Goal: Transaction & Acquisition: Purchase product/service

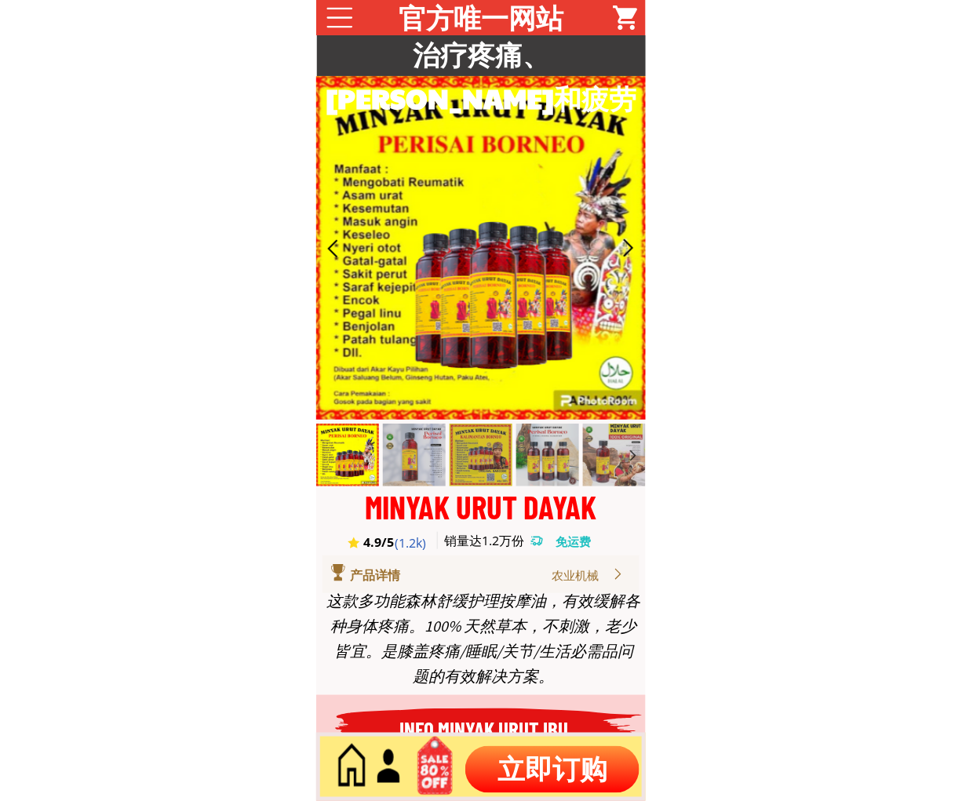
click at [546, 754] on p "立即订购" at bounding box center [552, 769] width 174 height 47
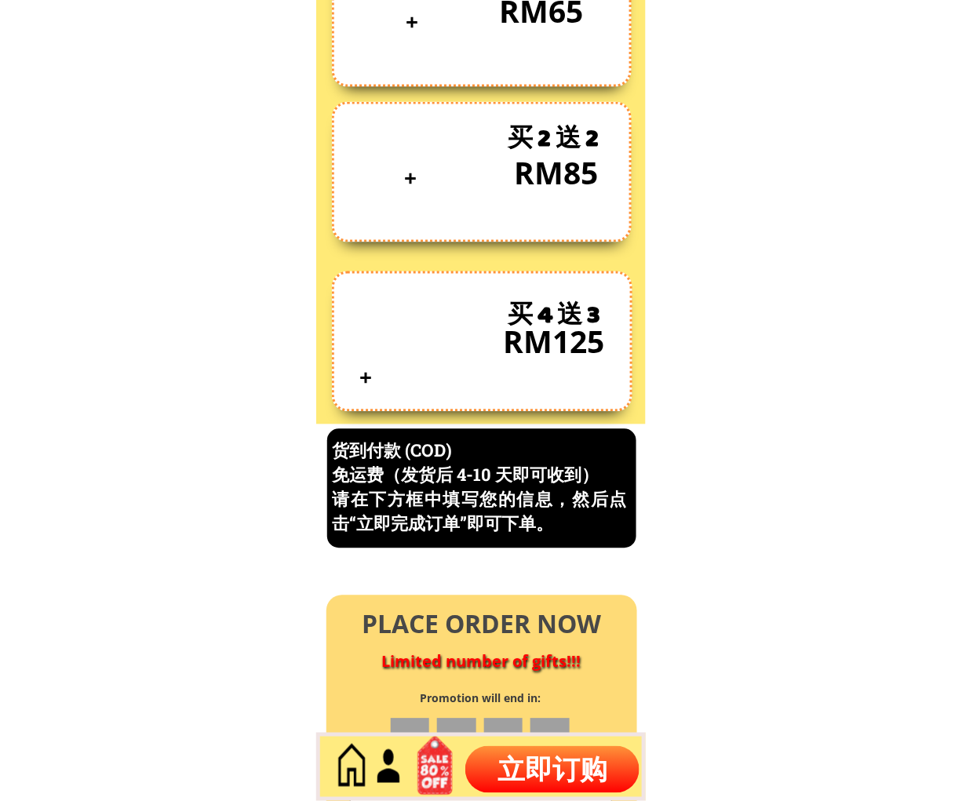
scroll to position [6710, 0]
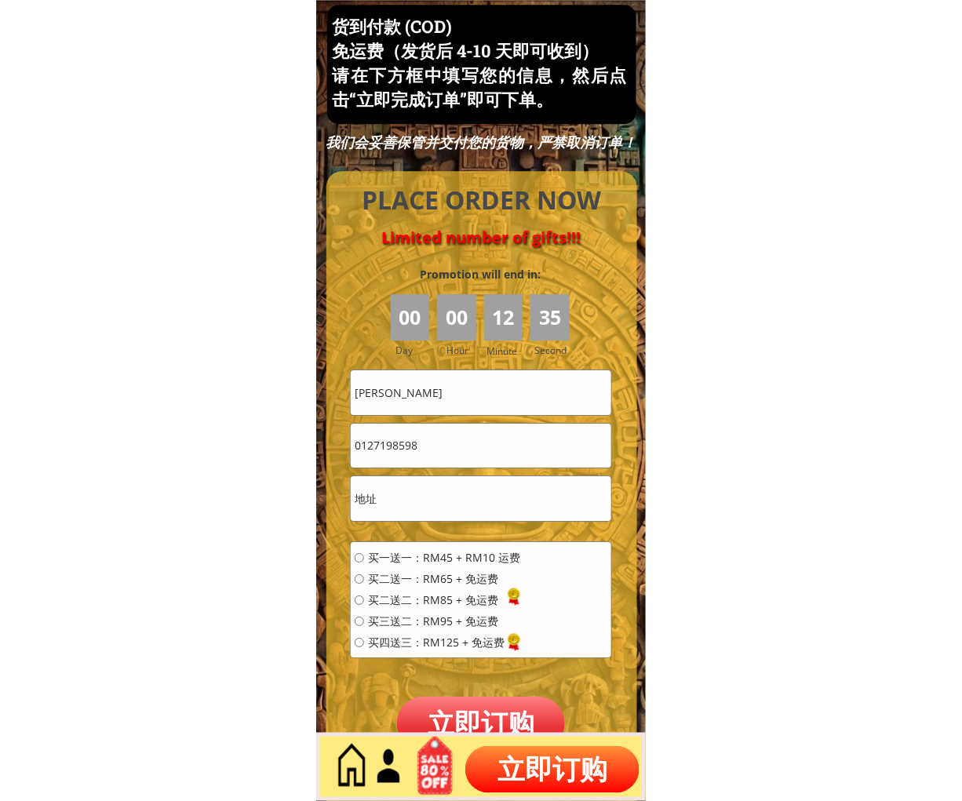
click at [476, 379] on input "[PERSON_NAME]" at bounding box center [481, 392] width 260 height 44
paste input "engahlai"
type input "engahlai"
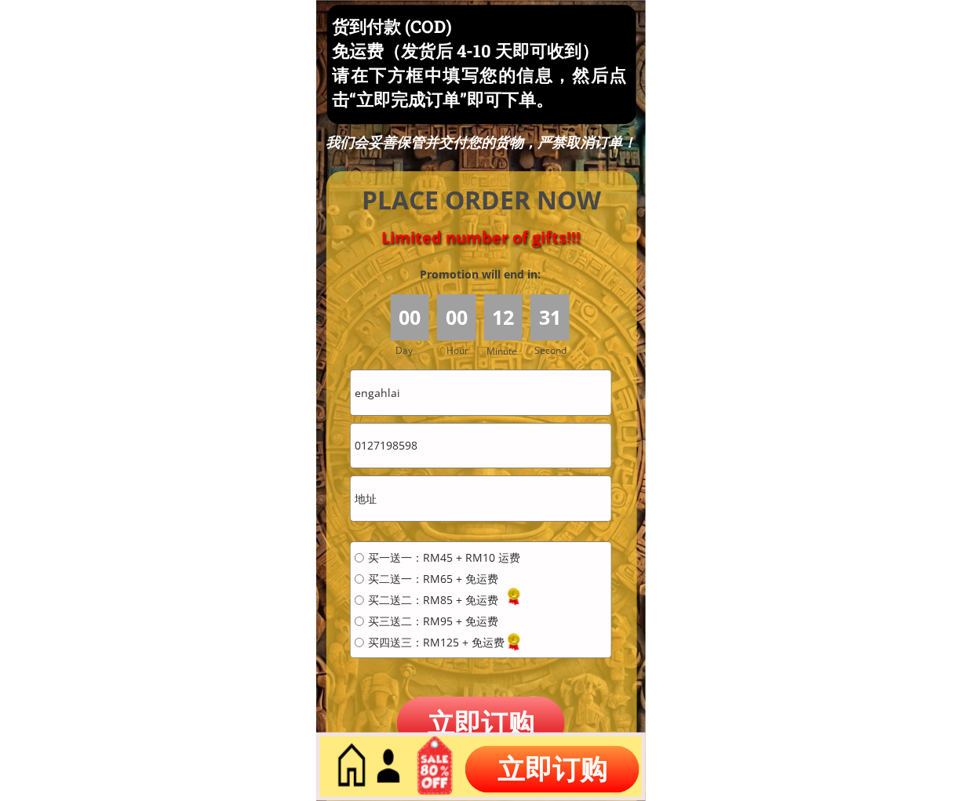
click at [434, 451] on input "0127198598" at bounding box center [481, 446] width 260 height 44
paste input "95178817"
type input "0195178817"
click at [428, 504] on input "text" at bounding box center [481, 498] width 260 height 44
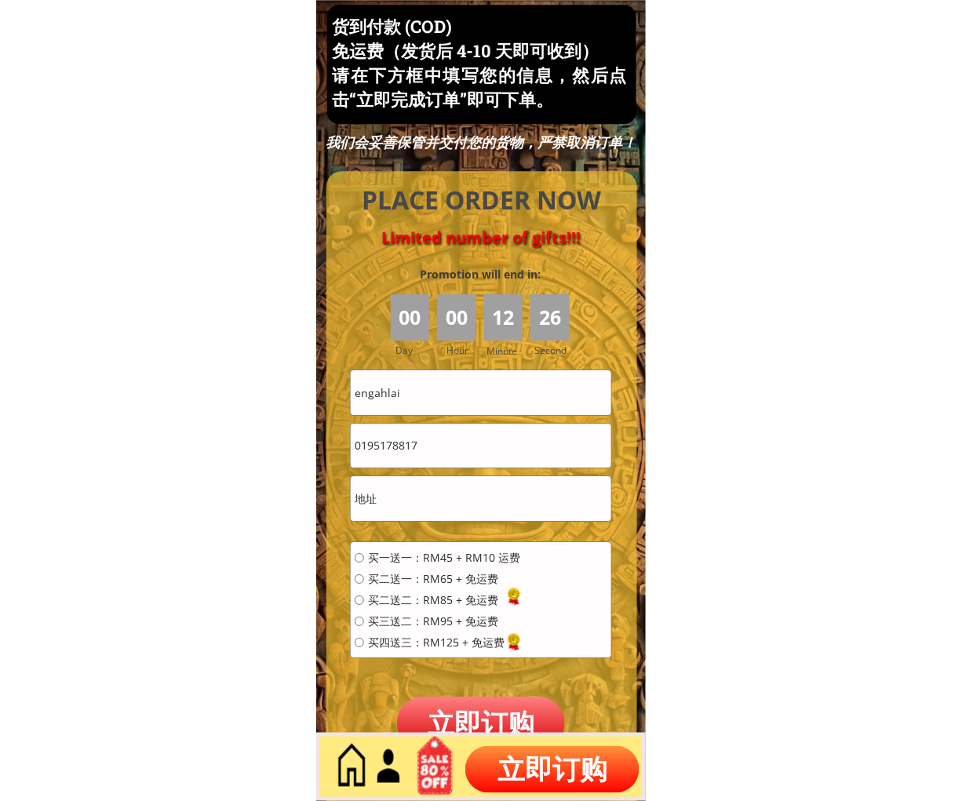
click at [428, 504] on input "text" at bounding box center [481, 498] width 260 height 44
paste input "[GEOGRAPHIC_DATA], 10, [GEOGRAPHIC_DATA]"
type input "[GEOGRAPHIC_DATA], 10, [GEOGRAPHIC_DATA]"
click at [408, 561] on span "买一送一：RM45 + RM10 运费" at bounding box center [444, 557] width 152 height 11
radio input "true"
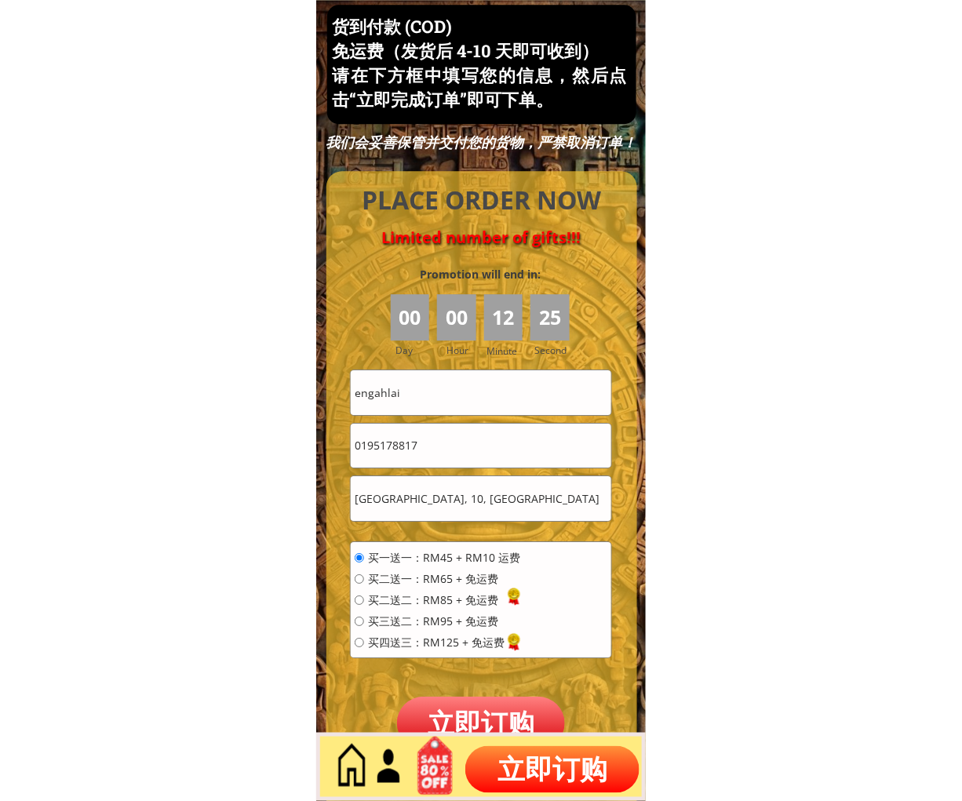
click at [477, 698] on p "立即订购" at bounding box center [481, 723] width 168 height 53
